Goal: Book appointment/travel/reservation

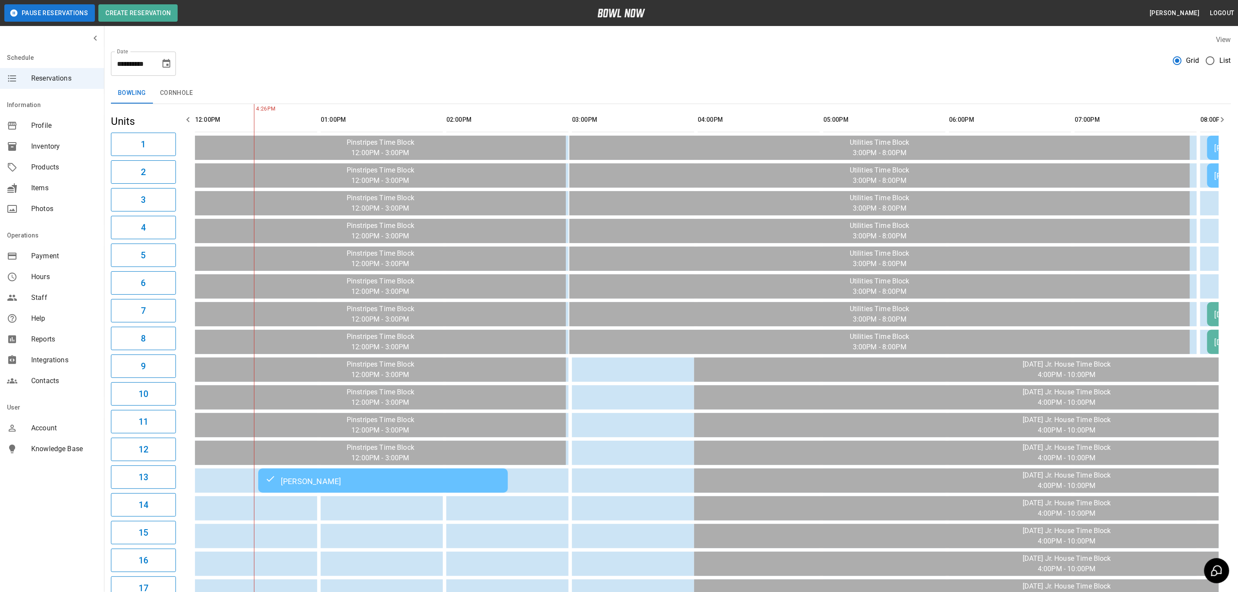
click at [163, 83] on button "Cornhole" at bounding box center [176, 93] width 47 height 21
click at [171, 65] on icon "Choose date, selected date is Oct 14, 2025" at bounding box center [166, 63] width 10 height 10
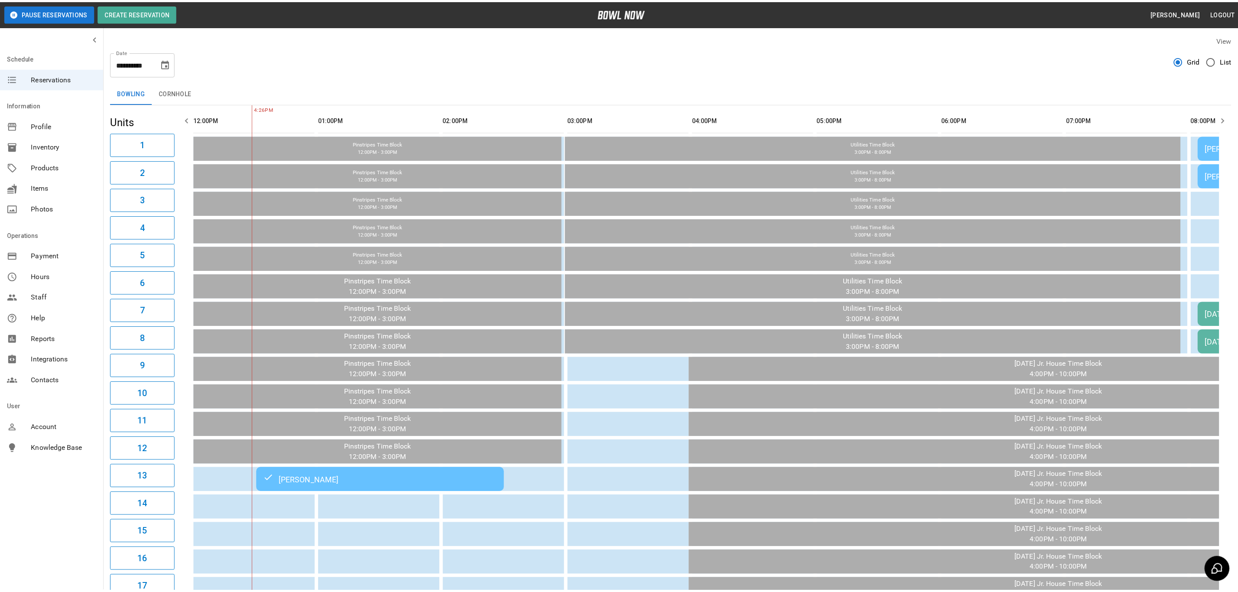
scroll to position [0, 205]
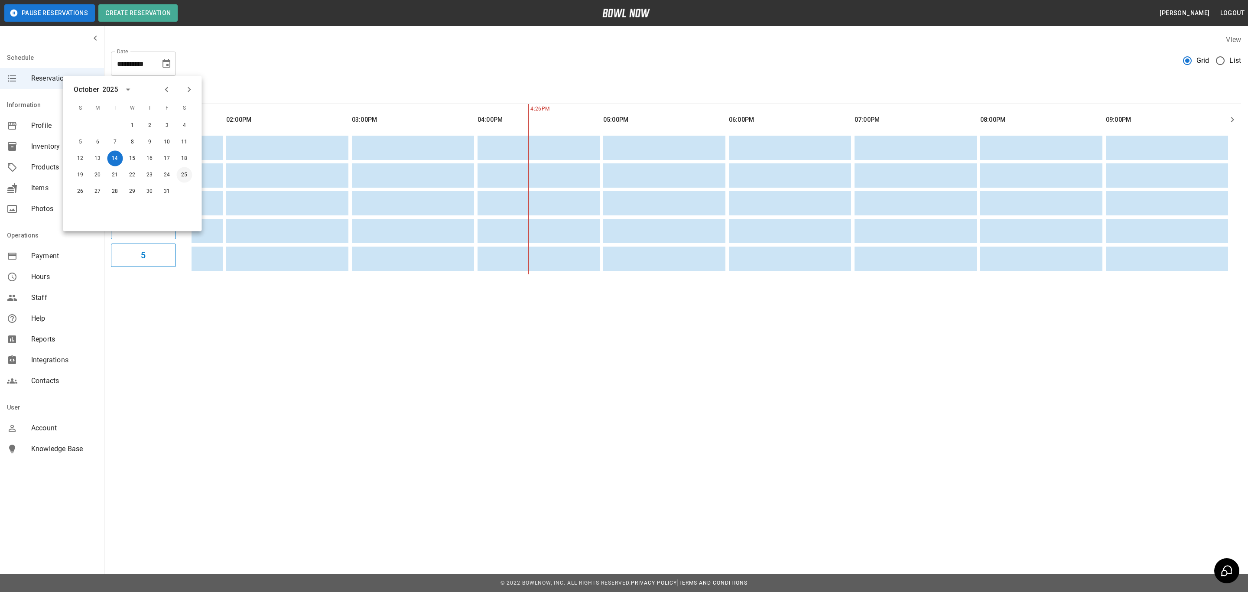
click at [184, 174] on button "25" at bounding box center [185, 175] width 16 height 16
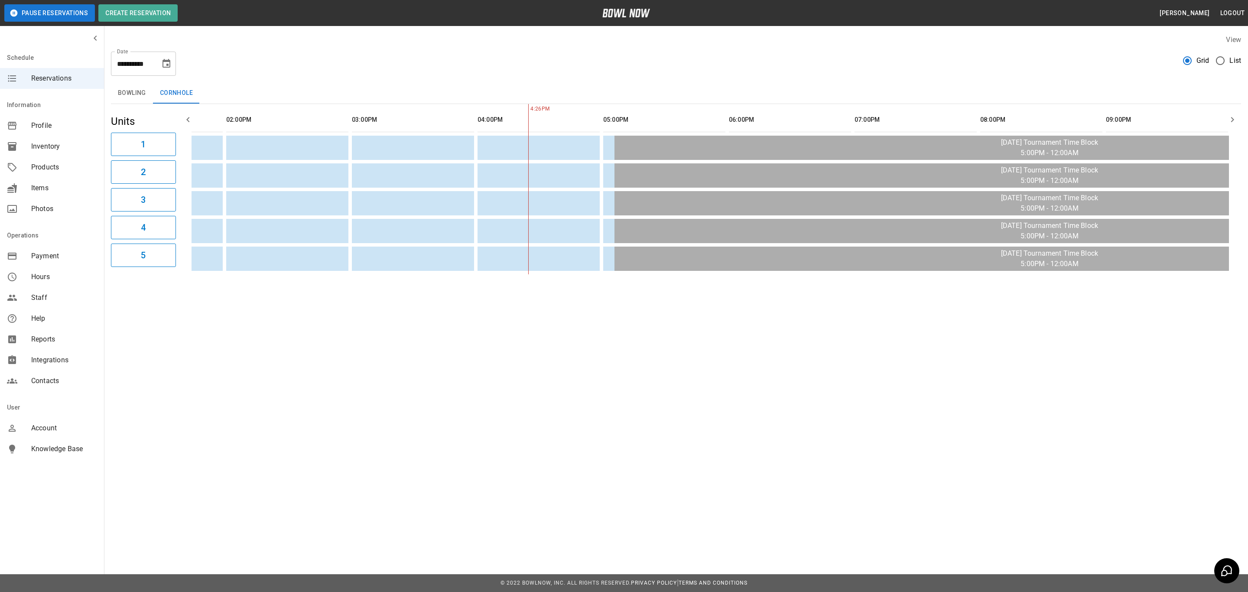
click at [166, 65] on icon "Choose date, selected date is Oct 25, 2025" at bounding box center [166, 63] width 8 height 9
click at [184, 157] on button "18" at bounding box center [185, 159] width 16 height 16
type input "**********"
click at [136, 93] on button "Bowling" at bounding box center [132, 93] width 42 height 21
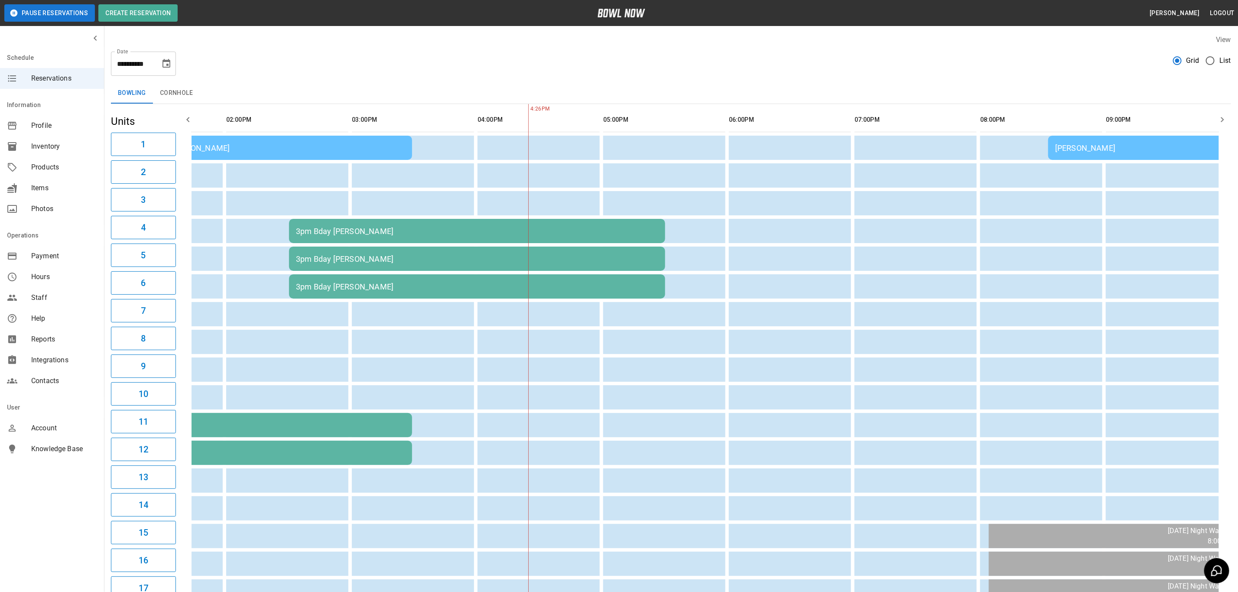
click at [353, 62] on div "**********" at bounding box center [671, 60] width 1120 height 31
click at [188, 120] on icon "button" at bounding box center [188, 119] width 10 height 10
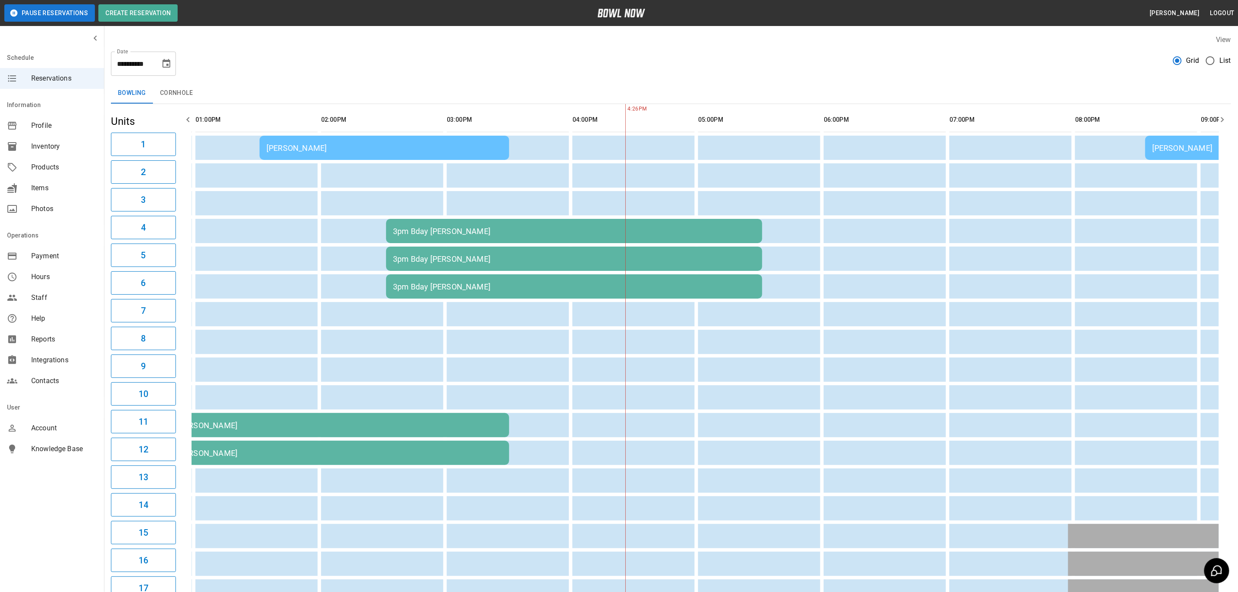
click at [188, 120] on icon "button" at bounding box center [188, 119] width 10 height 10
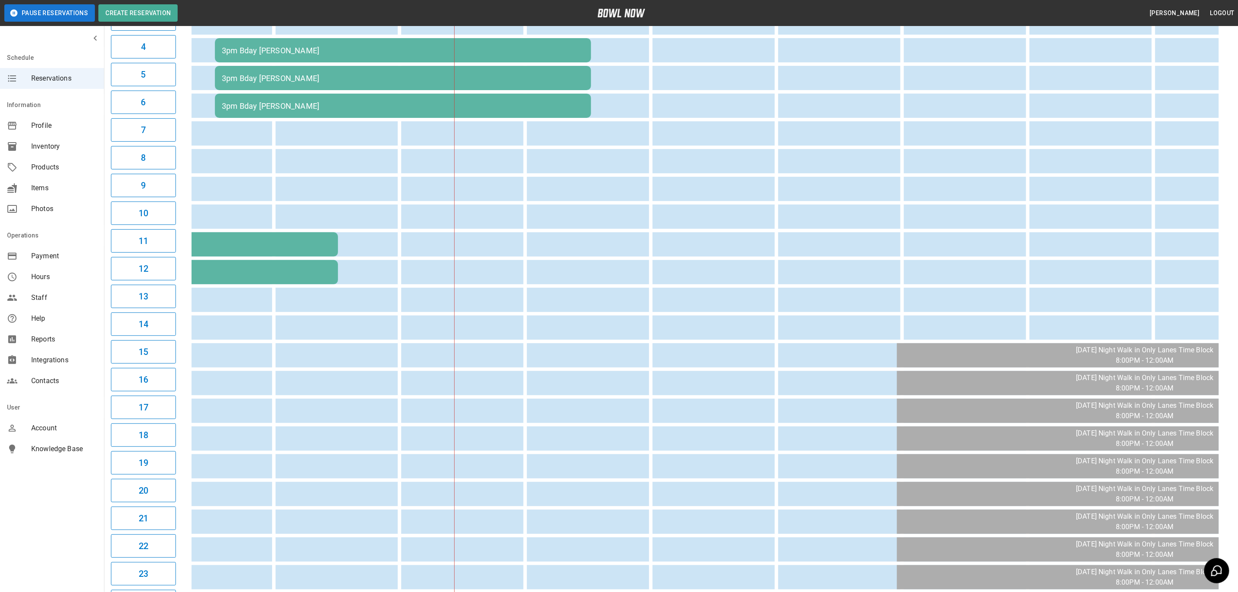
scroll to position [7, 0]
